Goal: Task Accomplishment & Management: Manage account settings

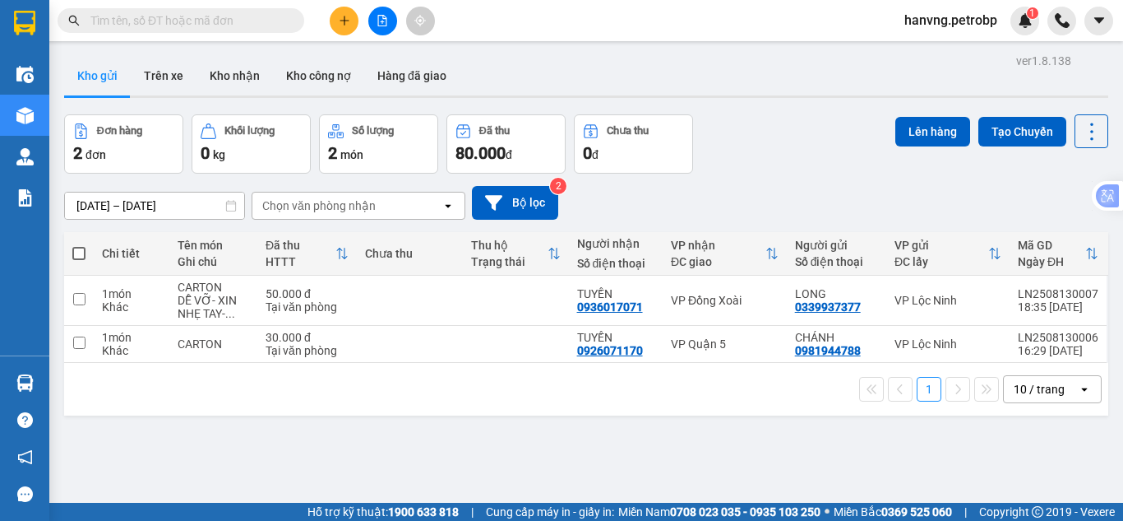
click at [136, 33] on div "Kết quả tìm kiếm ( 0 ) Bộ lọc No Data" at bounding box center [160, 21] width 321 height 29
click at [148, 23] on input "text" at bounding box center [187, 21] width 194 height 18
click at [157, 18] on input "text" at bounding box center [187, 21] width 194 height 18
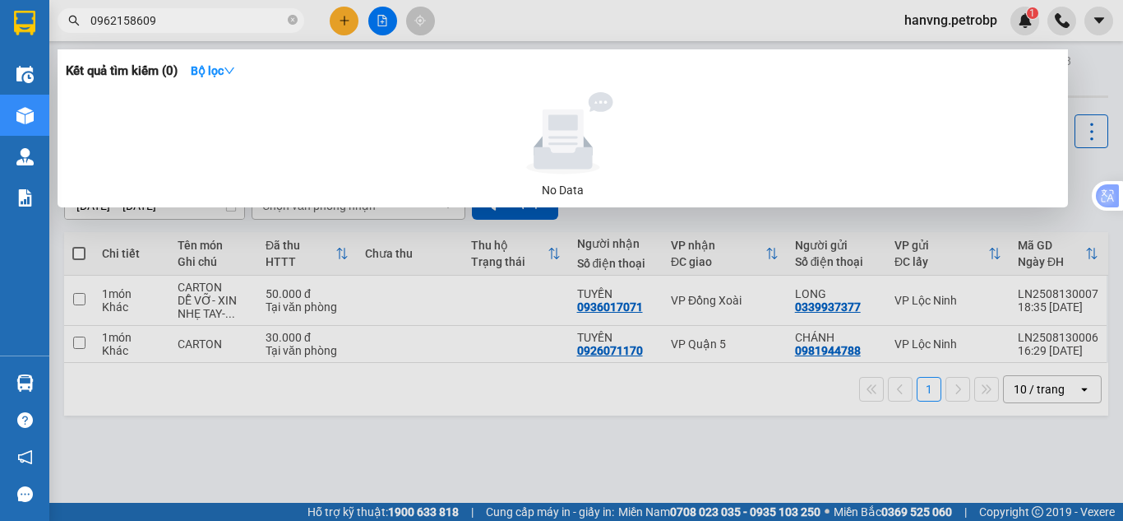
type input "0962158609"
drag, startPoint x: 451, startPoint y: 351, endPoint x: 438, endPoint y: 349, distance: 13.4
click at [451, 351] on div at bounding box center [561, 260] width 1123 height 521
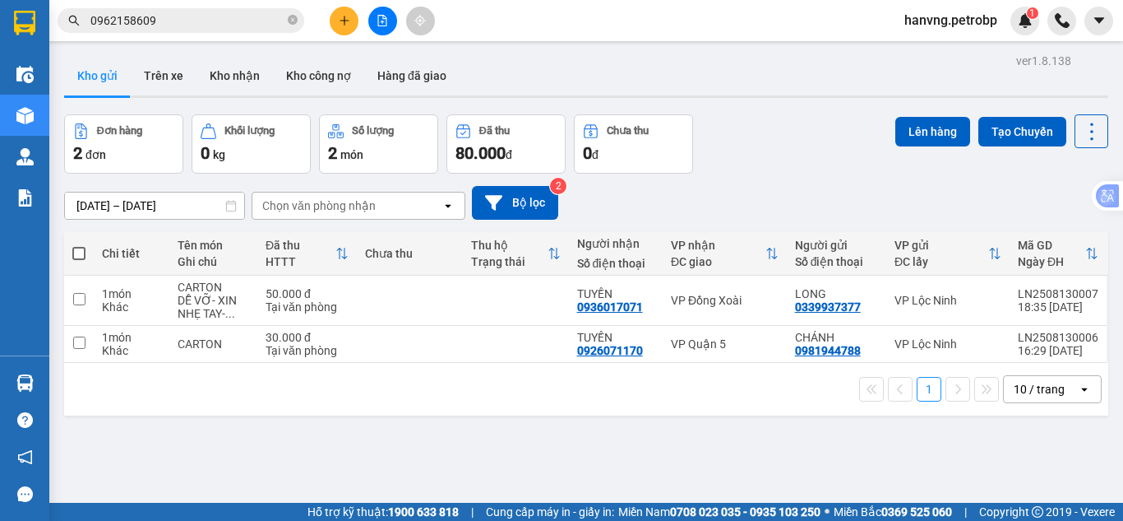
click at [985, 20] on span "hanvng.petrobp" at bounding box center [950, 20] width 119 height 21
click at [972, 75] on span "Đổi mật khẩu" at bounding box center [958, 77] width 86 height 18
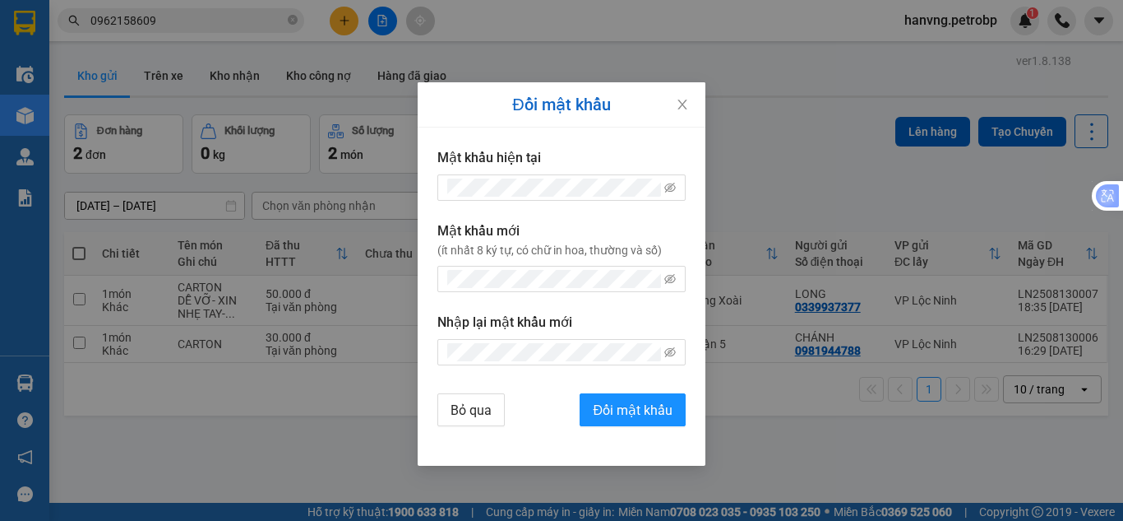
click at [917, 34] on div "Đổi mật khẩu Mật khẩu hiện tại Mật khẩu mới (ít nhất 8 ký tự, có chữ in hoa, th…" at bounding box center [561, 260] width 1123 height 521
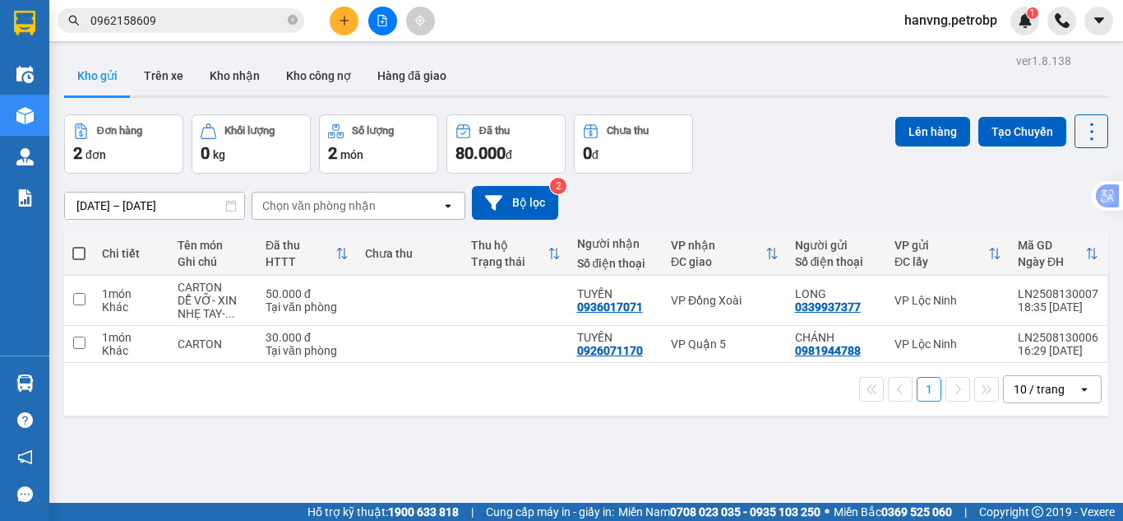
click at [937, 34] on div "hanvng.petrobp 1" at bounding box center [965, 21] width 148 height 29
click at [946, 25] on span "hanvng.petrobp" at bounding box center [950, 20] width 119 height 21
click at [947, 72] on span "Đổi mật khẩu" at bounding box center [958, 77] width 86 height 18
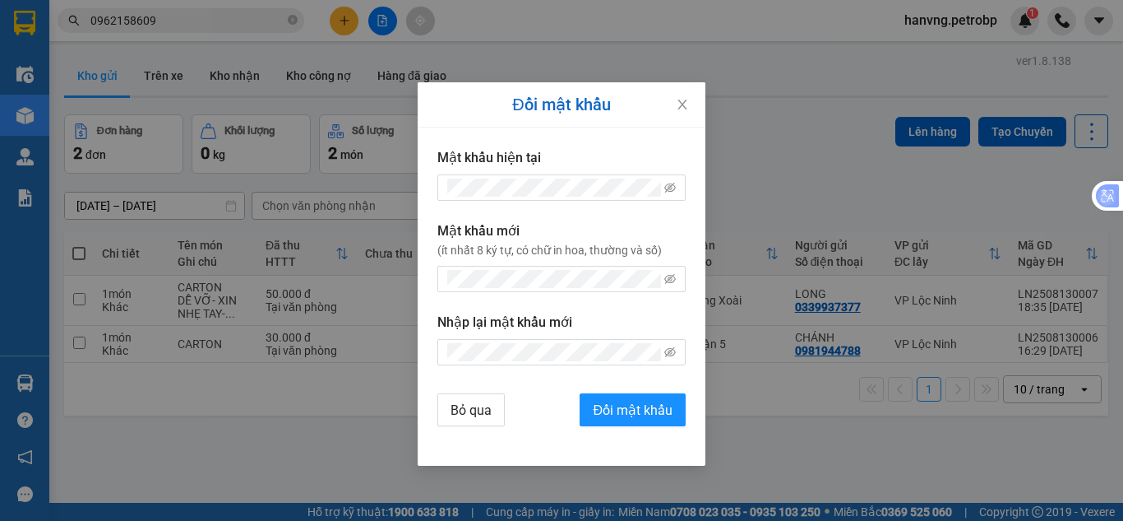
click at [945, 23] on div "Đổi mật khẩu Mật khẩu hiện tại Mật khẩu mới (ít nhất 8 ký tự, có chữ in hoa, th…" at bounding box center [561, 260] width 1123 height 521
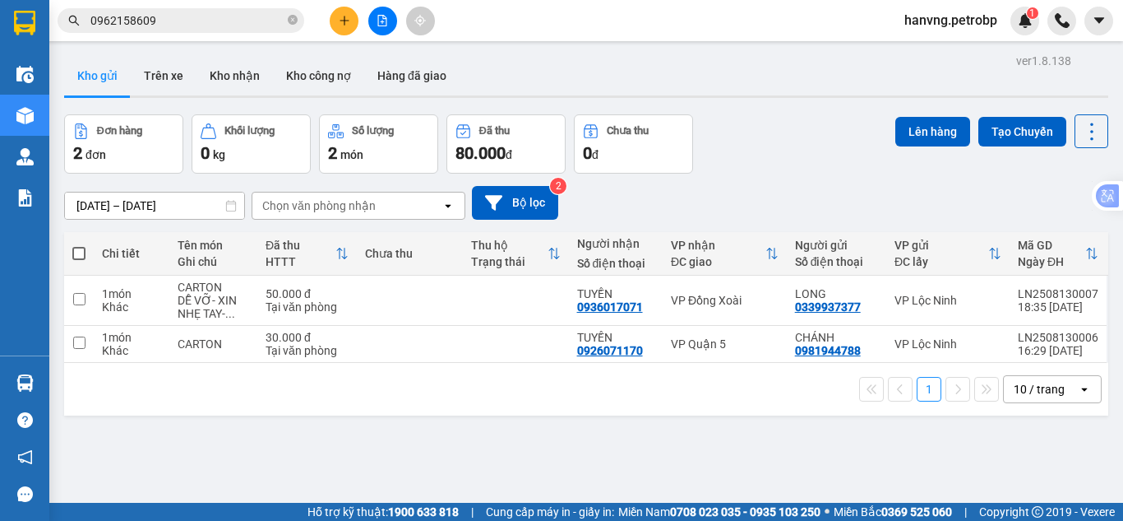
click at [945, 23] on body "Kết quả tìm kiếm ( 0 ) Bộ lọc No Data 0962158609 hanvng.petrobp 1 Điều hành xe …" at bounding box center [561, 260] width 1123 height 521
click at [945, 23] on span "hanvng.petrobp" at bounding box center [950, 20] width 119 height 21
click at [958, 53] on div "Translate" at bounding box center [971, 46] width 77 height 23
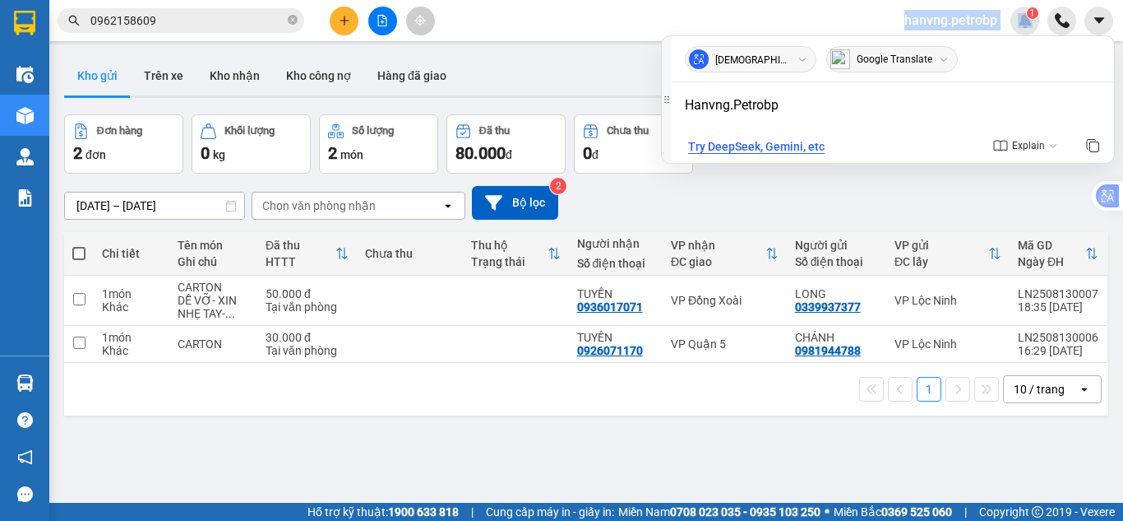
drag, startPoint x: 947, startPoint y: 21, endPoint x: 954, endPoint y: 35, distance: 15.4
click at [947, 20] on span "hanvng.petrobp" at bounding box center [950, 20] width 119 height 21
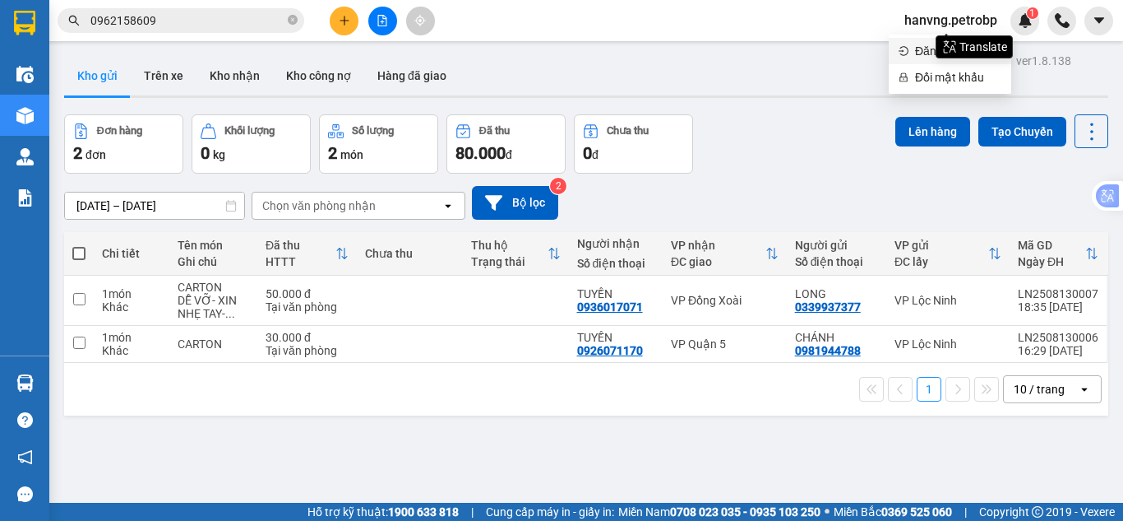
click at [910, 61] on li "Đăng xuất" at bounding box center [950, 51] width 123 height 26
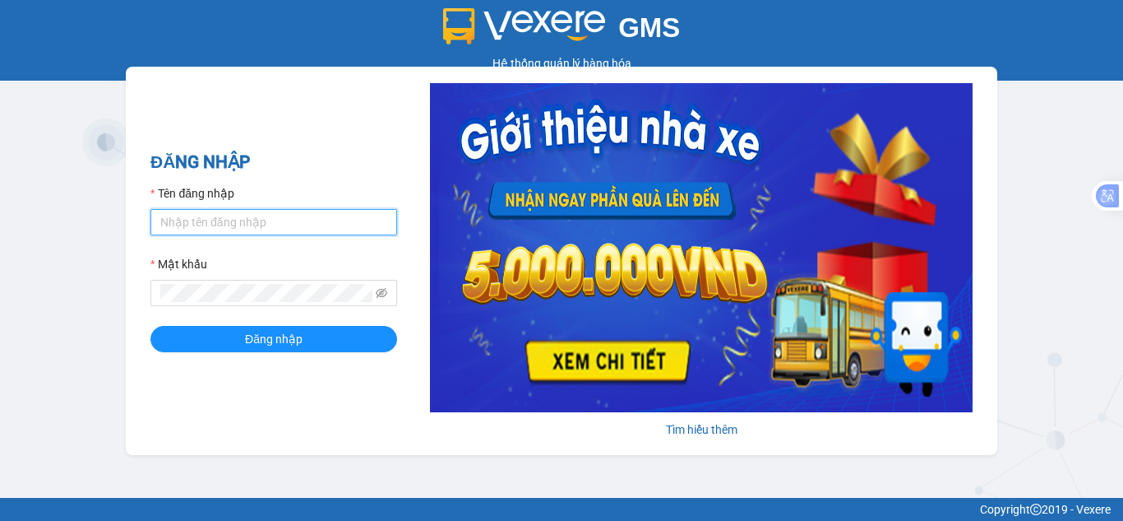
click at [259, 211] on input "Tên đăng nhập" at bounding box center [273, 222] width 247 height 26
type input "hant.petrobp"
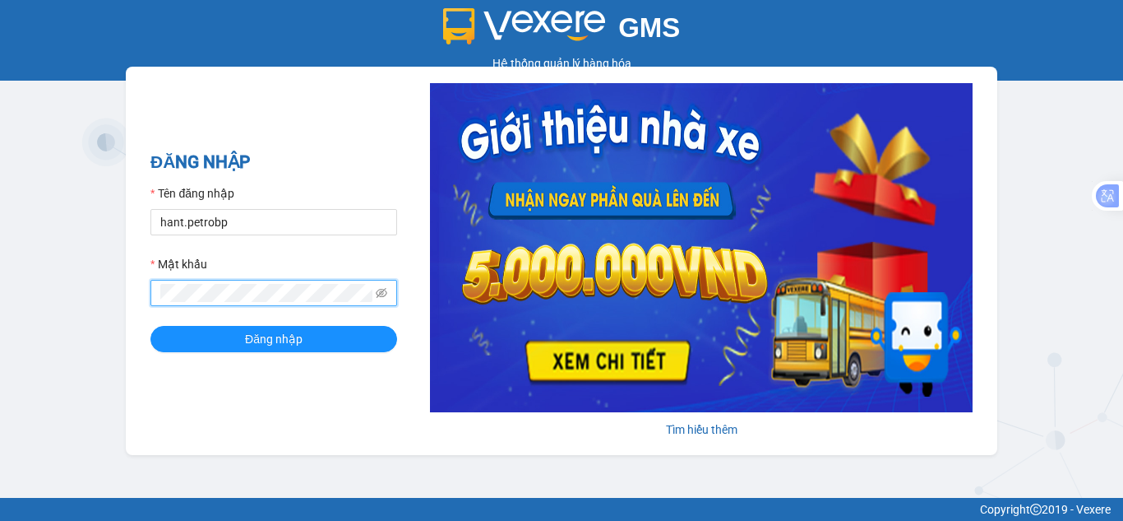
click at [150, 326] on button "Đăng nhập" at bounding box center [273, 339] width 247 height 26
